Goal: Transaction & Acquisition: Book appointment/travel/reservation

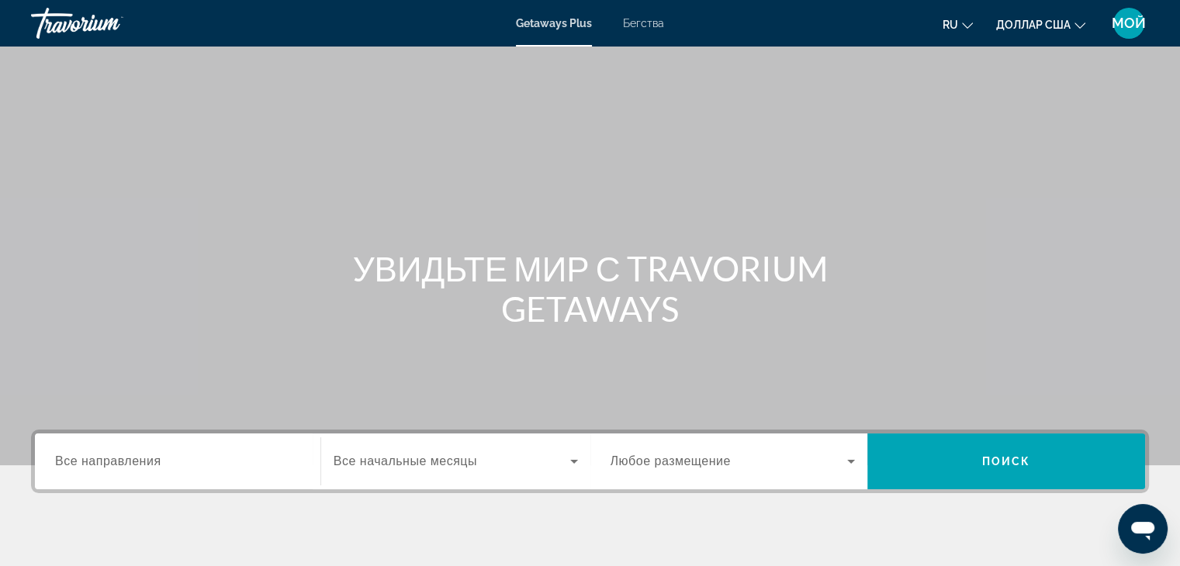
click at [889, 165] on div "Основное содержание" at bounding box center [590, 232] width 1180 height 465
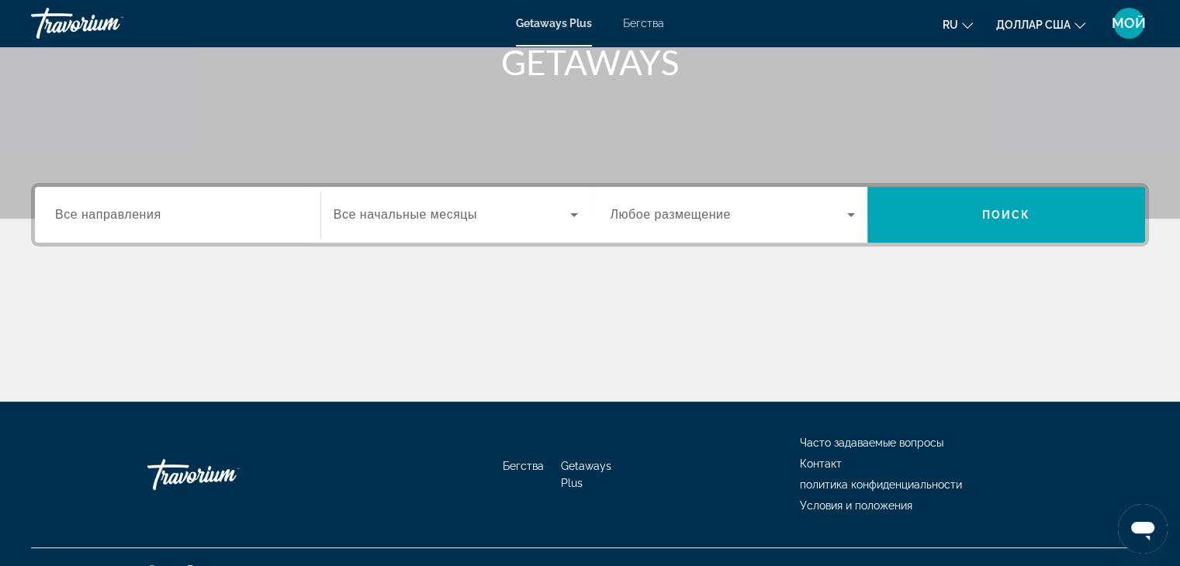
scroll to position [272, 0]
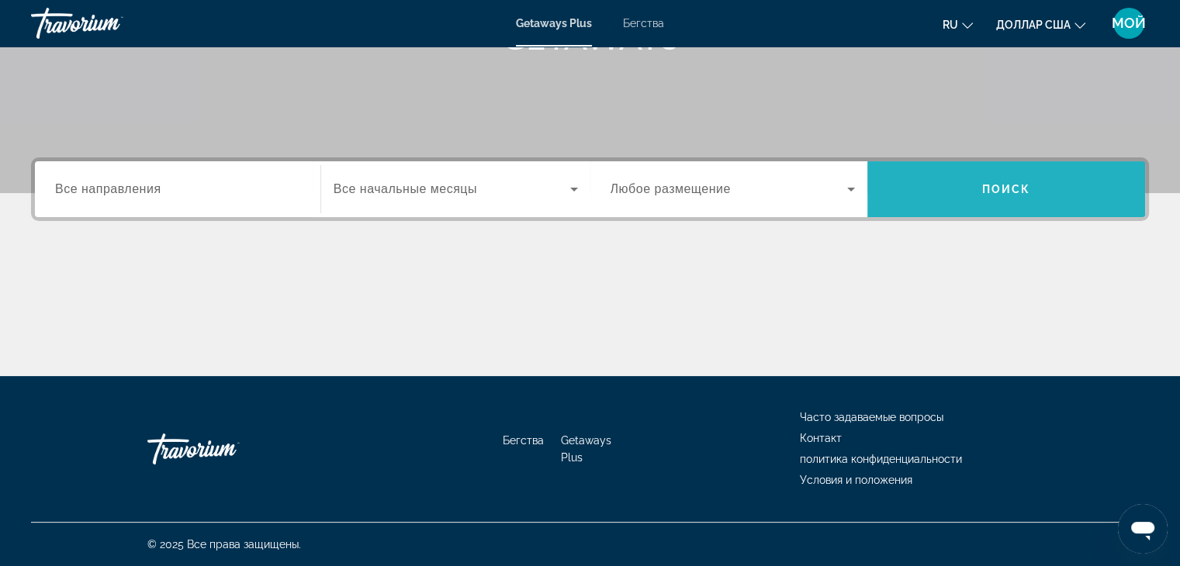
click at [1021, 187] on font "Поиск" at bounding box center [1006, 189] width 49 height 12
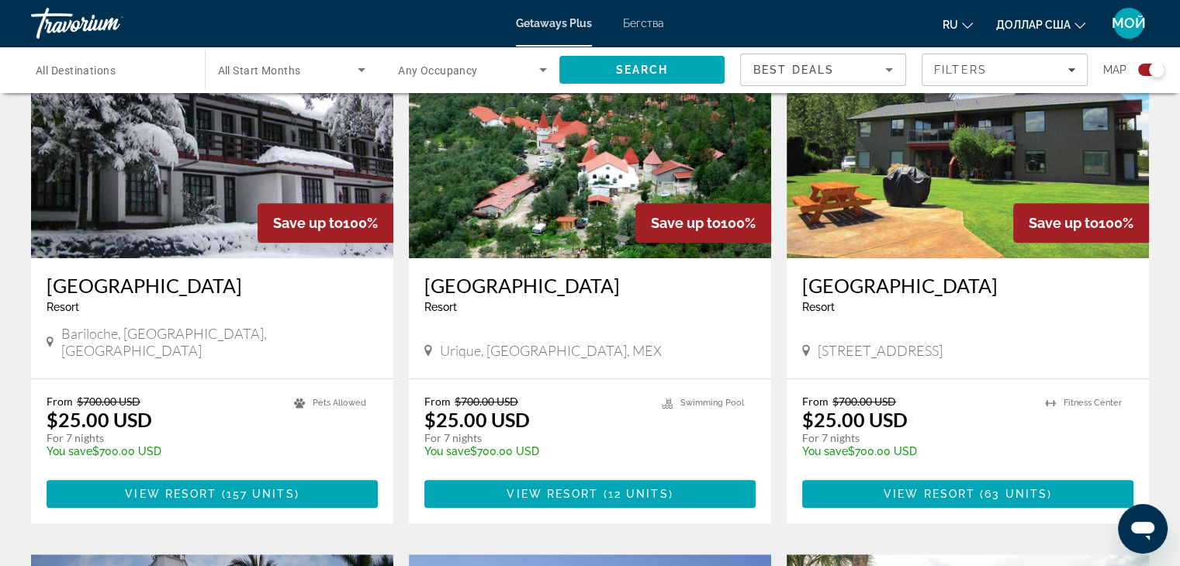
scroll to position [621, 0]
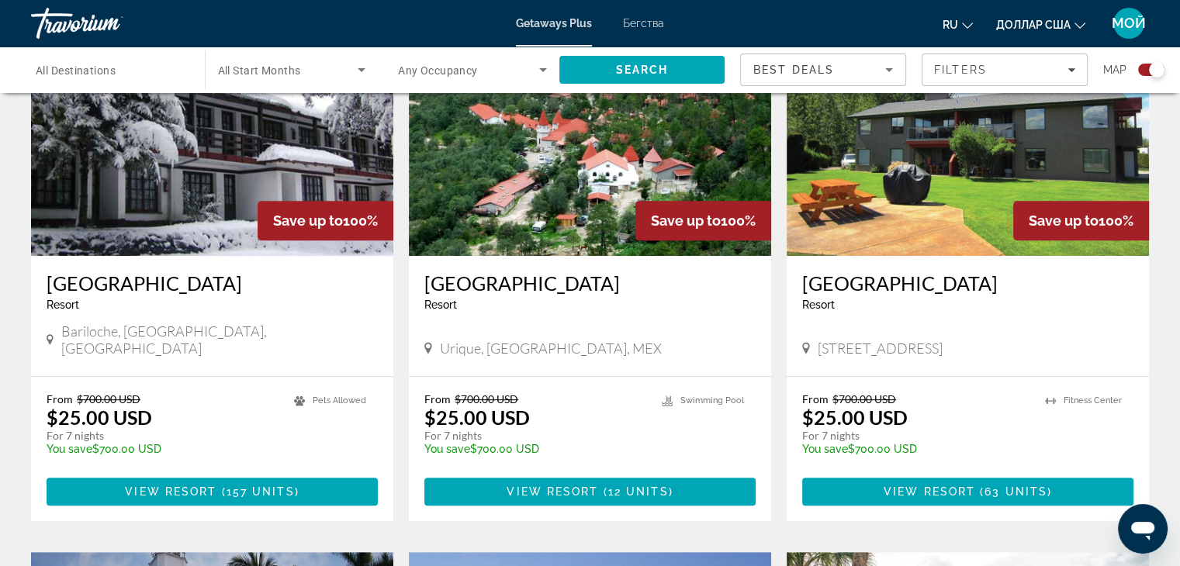
click at [949, 33] on button "ru Английский Español французский Итальяно португальский русский" at bounding box center [958, 24] width 30 height 22
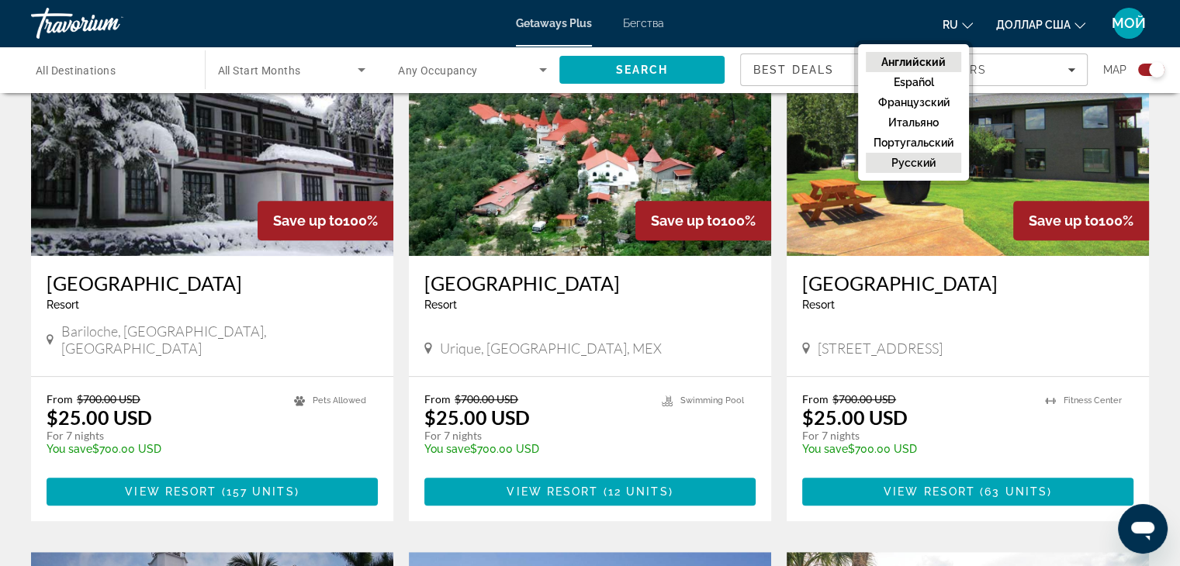
click at [908, 157] on font "русский" at bounding box center [913, 163] width 44 height 12
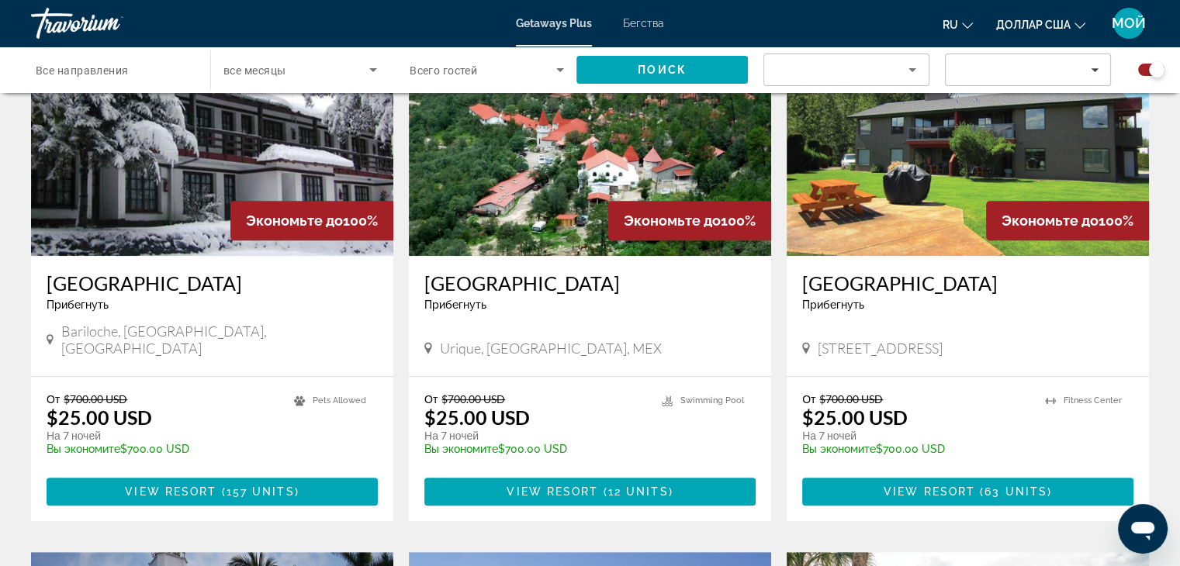
click at [261, 455] on p "temp" at bounding box center [163, 460] width 232 height 11
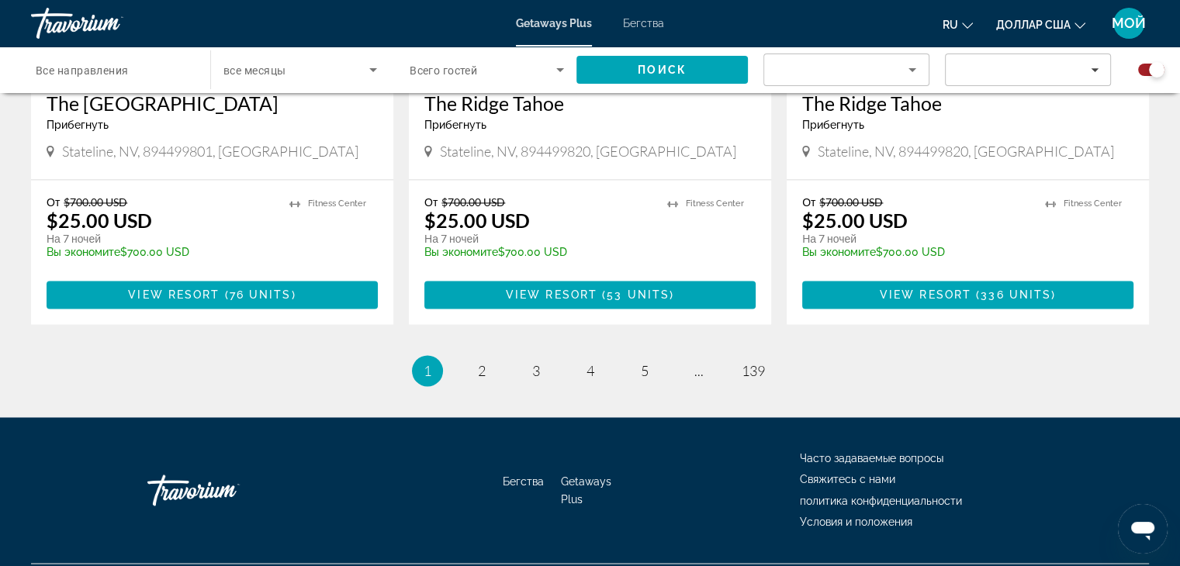
scroll to position [2452, 0]
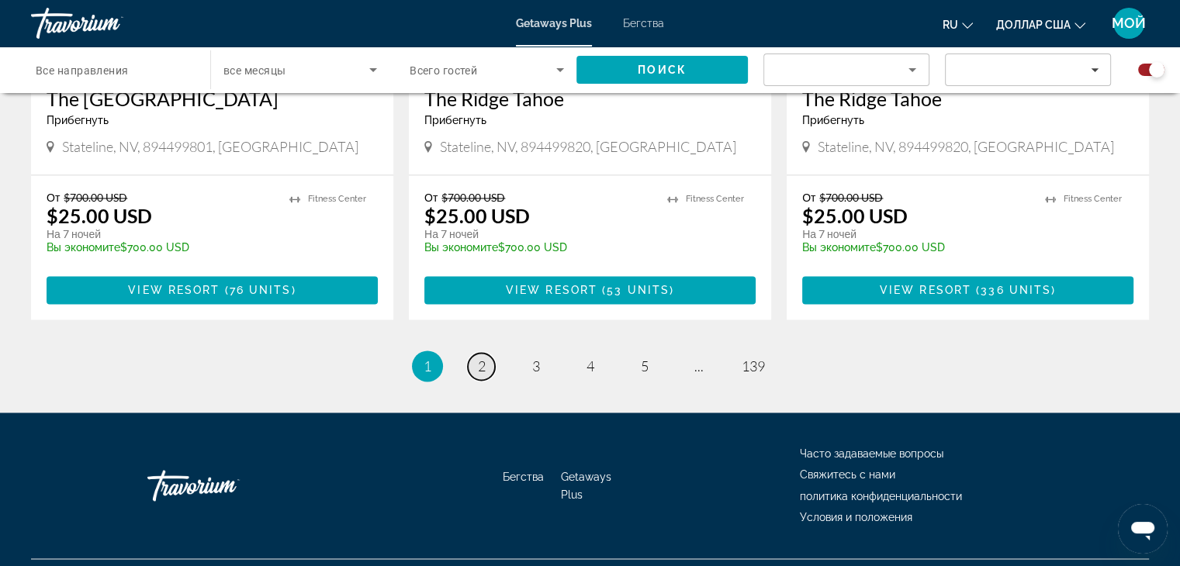
click at [478, 358] on span "2" at bounding box center [482, 366] width 8 height 17
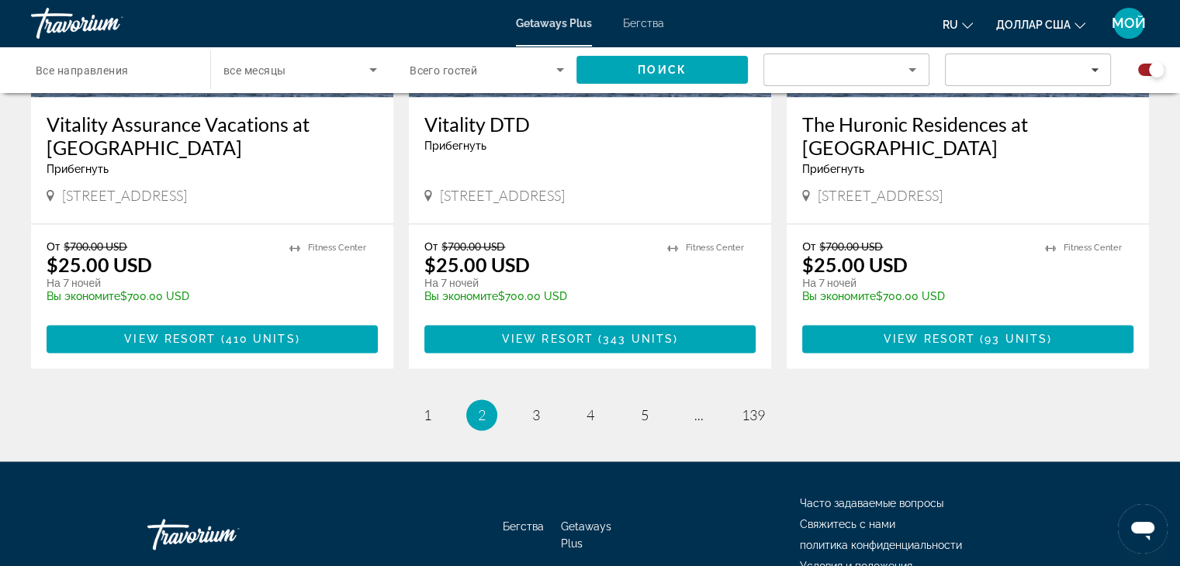
scroll to position [2470, 0]
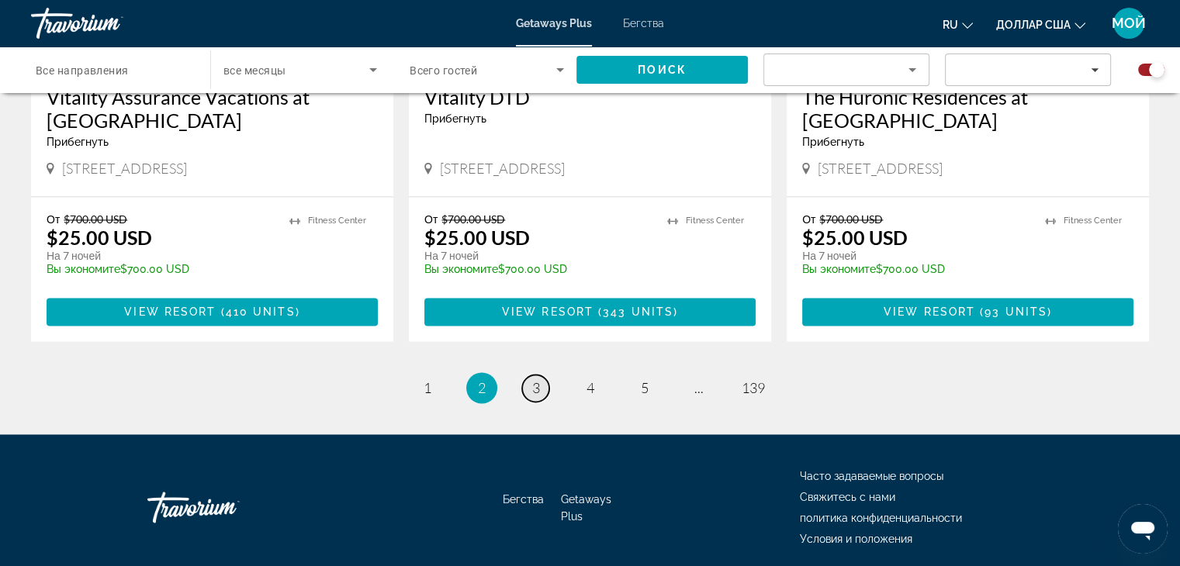
click at [536, 379] on span "3" at bounding box center [536, 387] width 8 height 17
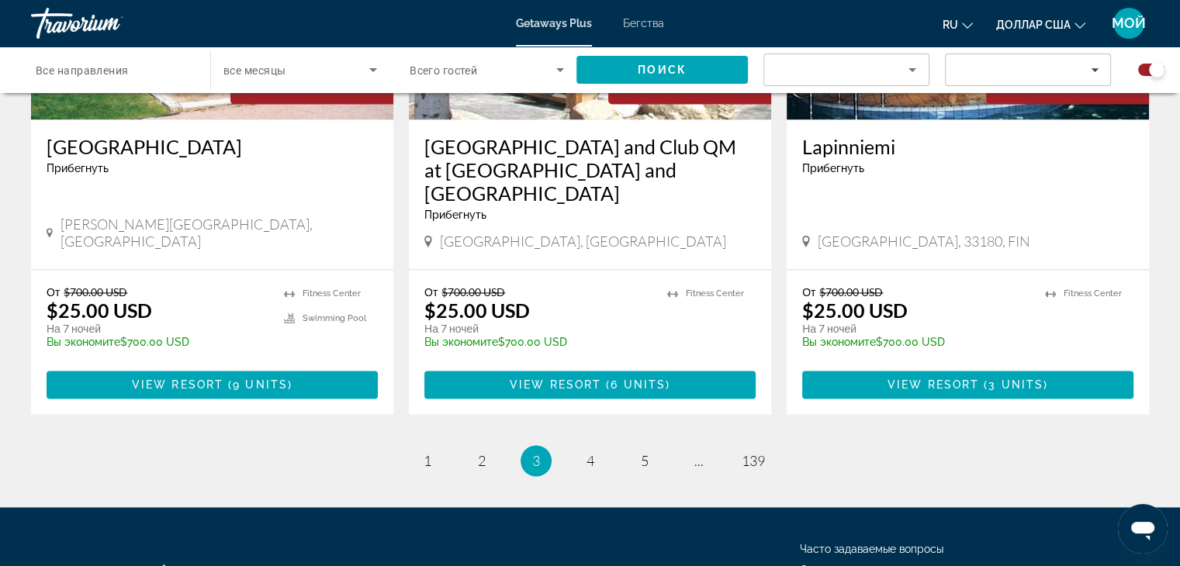
scroll to position [2470, 0]
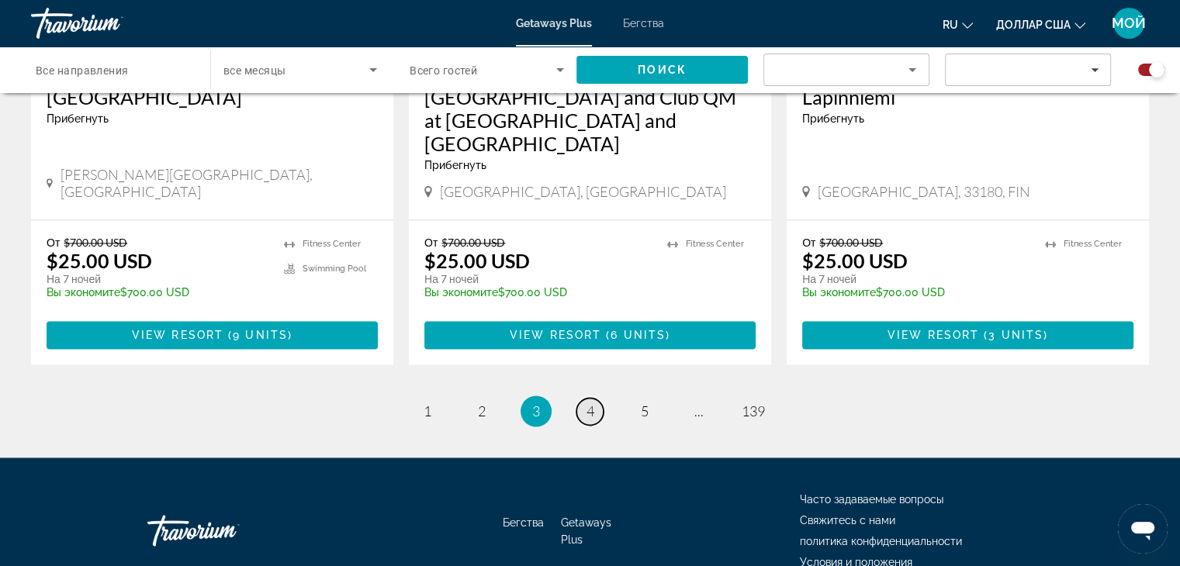
click at [587, 403] on span "4" at bounding box center [591, 411] width 8 height 17
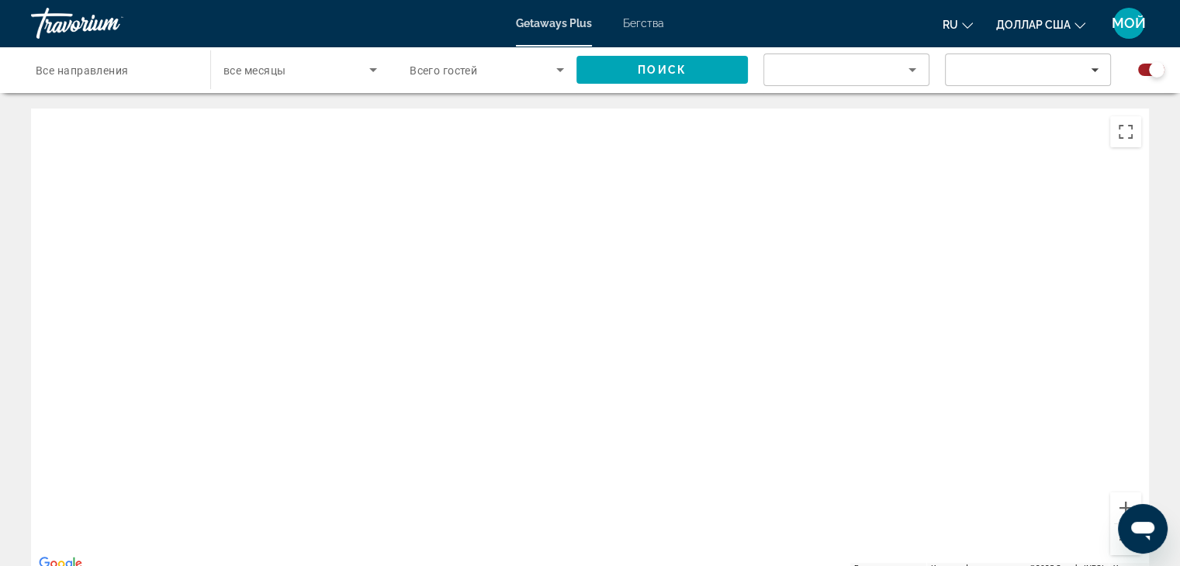
click at [974, 193] on div "Основное содержание" at bounding box center [590, 341] width 1118 height 465
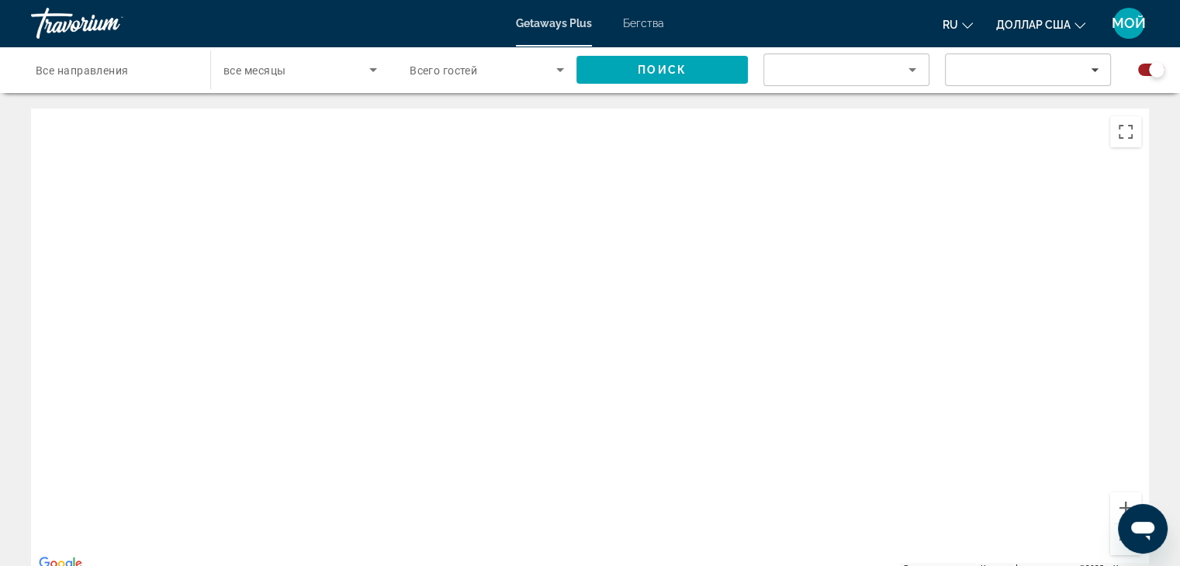
click at [974, 193] on div "Основное содержание" at bounding box center [590, 341] width 1118 height 465
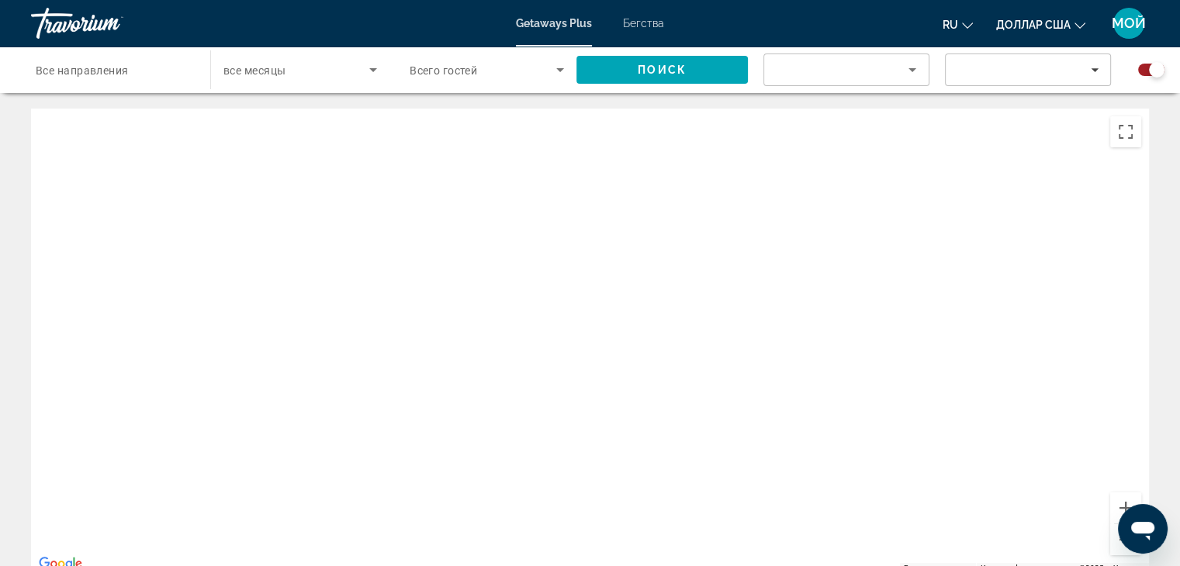
click at [974, 193] on div "Основное содержание" at bounding box center [590, 341] width 1118 height 465
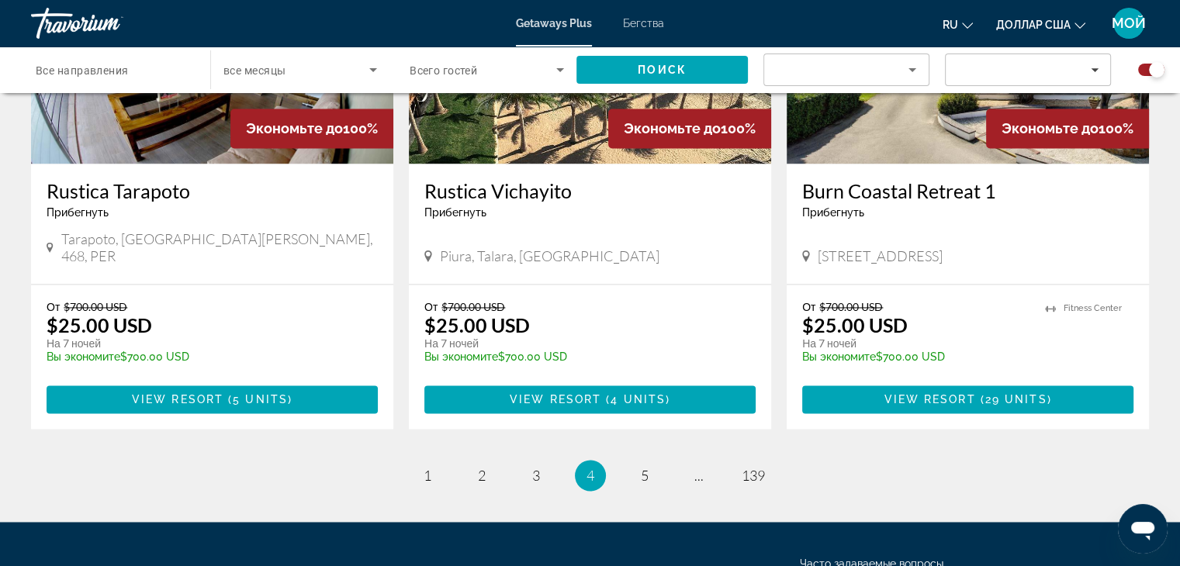
scroll to position [2407, 0]
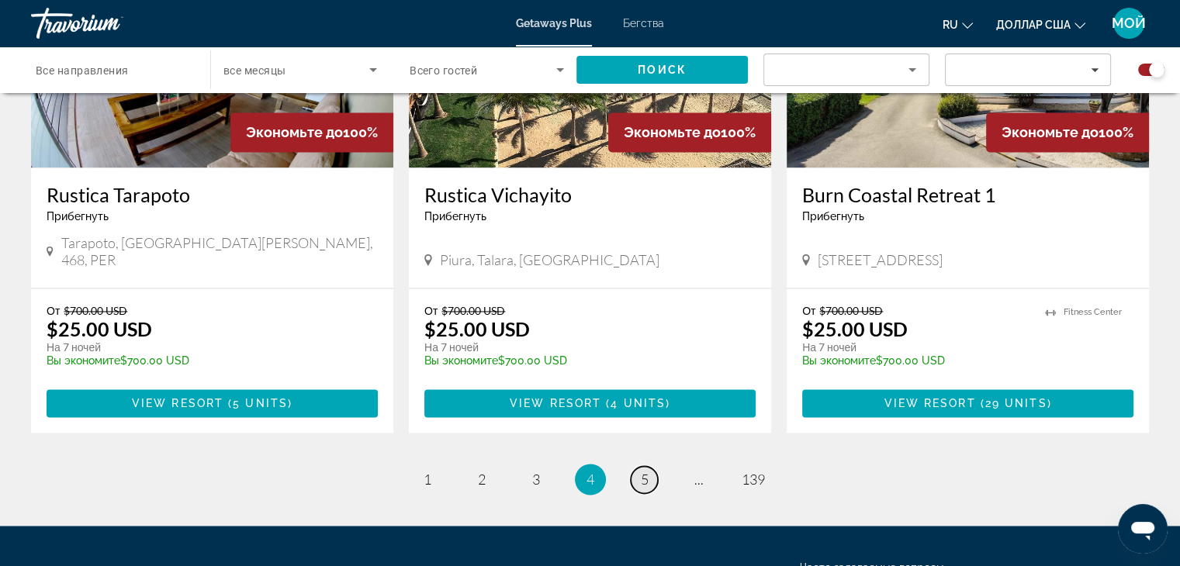
click at [645, 471] on span "5" at bounding box center [645, 479] width 8 height 17
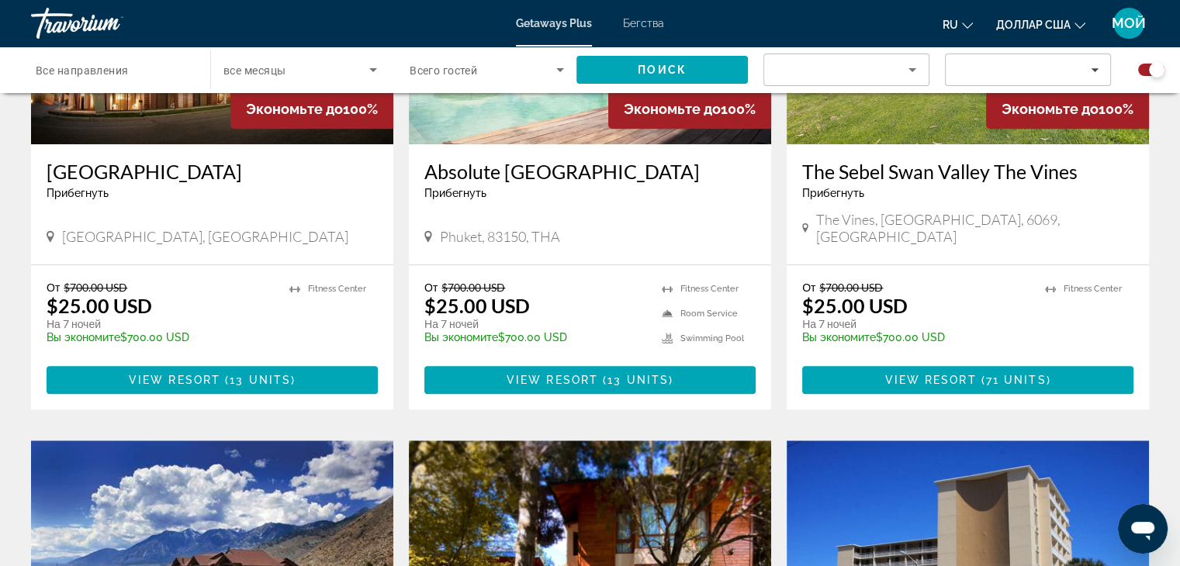
scroll to position [1222, 0]
